Goal: Navigation & Orientation: Go to known website

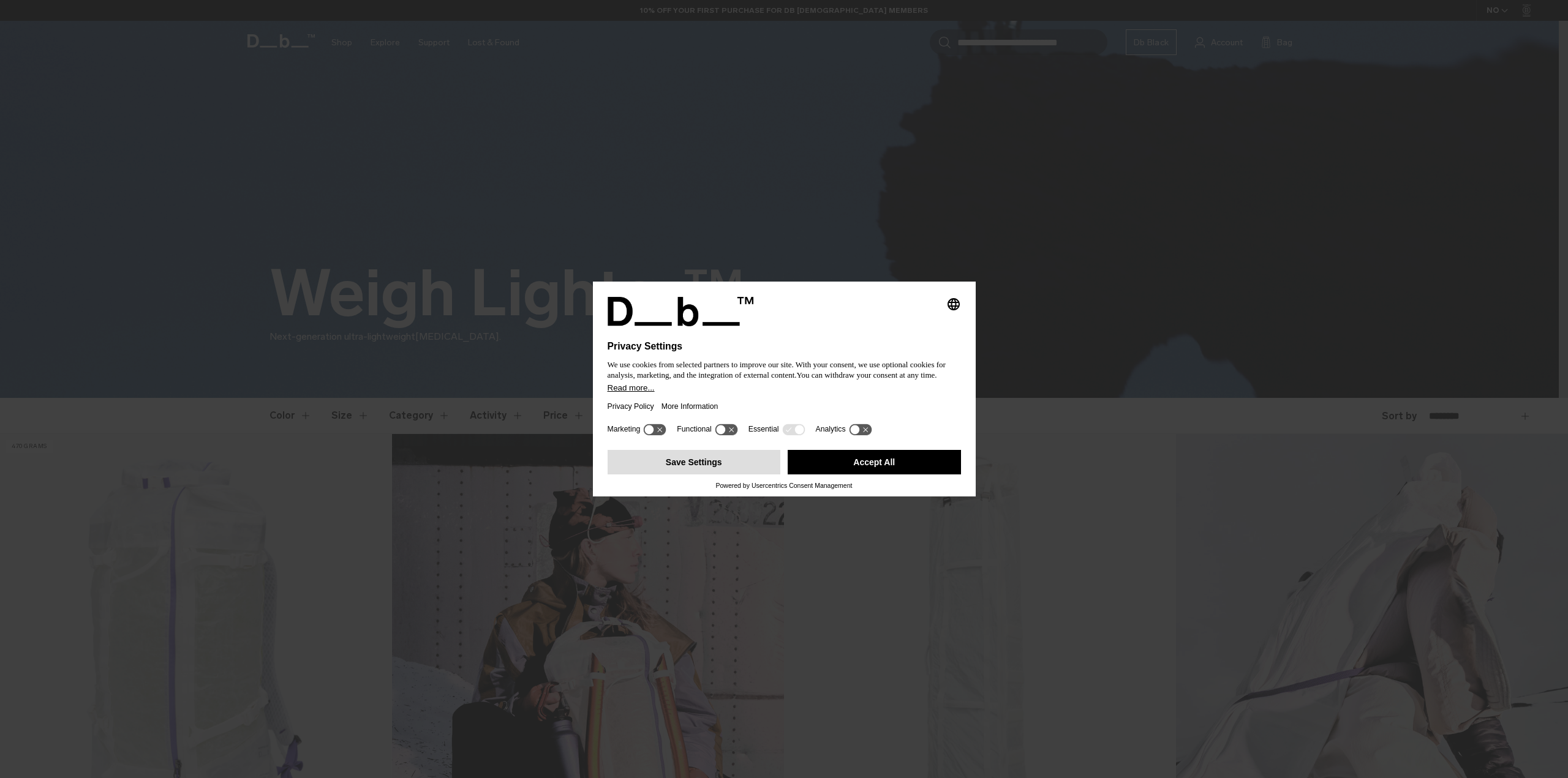
click at [724, 461] on button "Save Settings" at bounding box center [694, 462] width 173 height 24
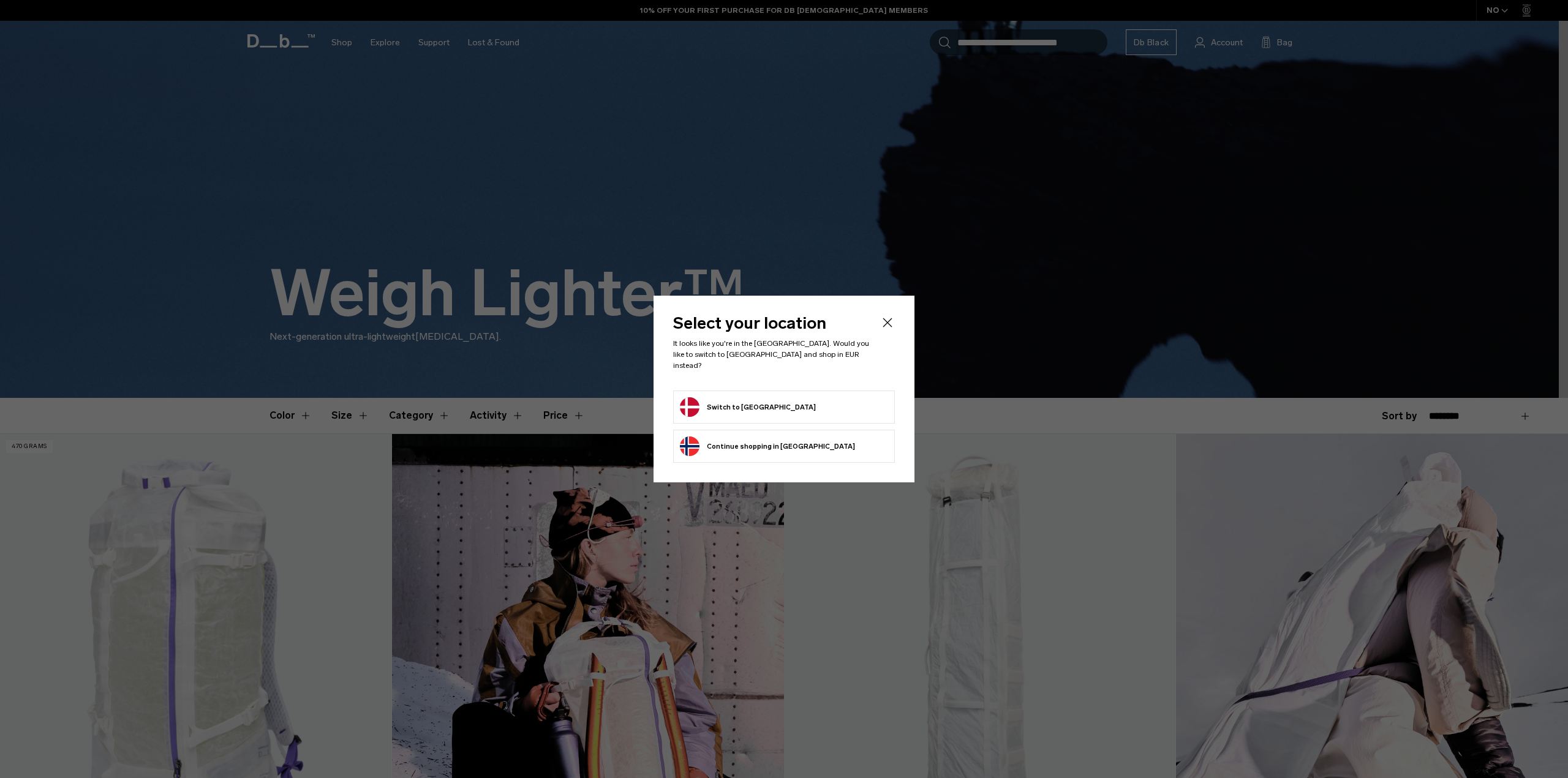
click at [709, 414] on li "Switch to [GEOGRAPHIC_DATA]" at bounding box center [784, 407] width 222 height 33
click at [715, 413] on li "Switch to [GEOGRAPHIC_DATA]" at bounding box center [784, 407] width 222 height 33
click at [685, 397] on button "Switch to [GEOGRAPHIC_DATA]" at bounding box center [747, 407] width 136 height 20
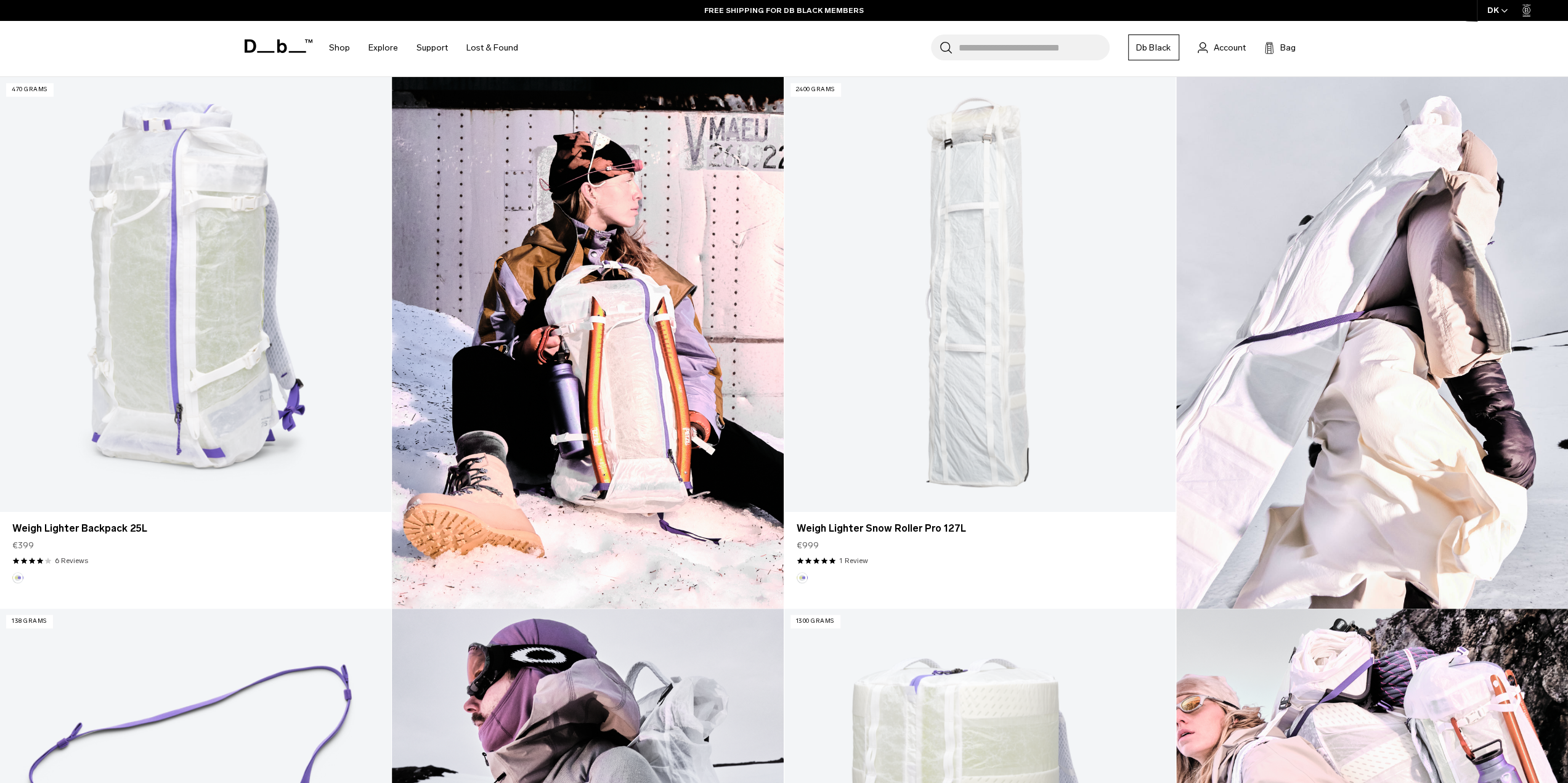
scroll to position [352, 0]
